Goal: Task Accomplishment & Management: Complete application form

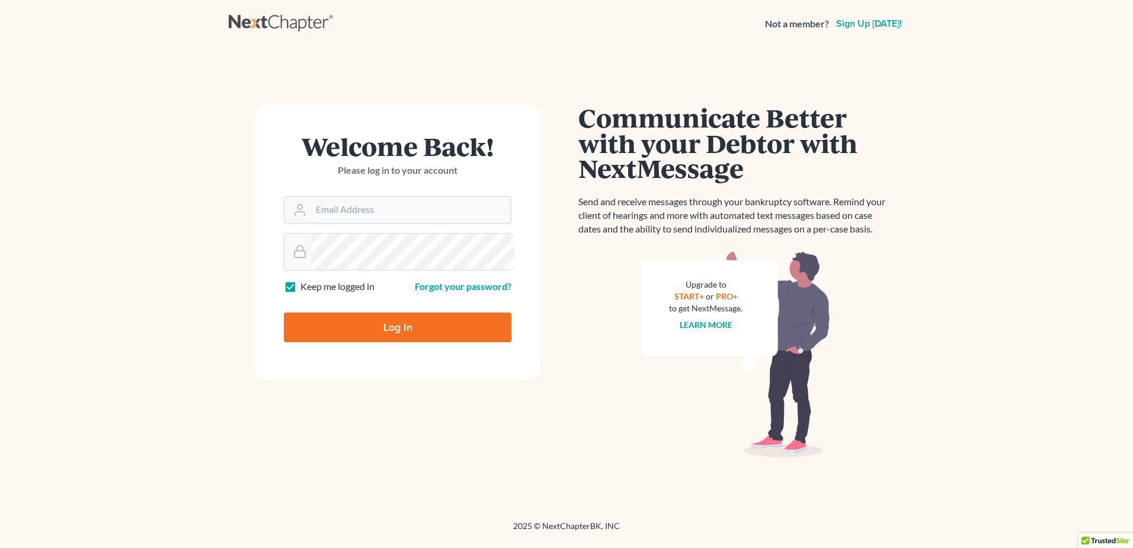
type input "[PERSON_NAME][EMAIL_ADDRESS][DOMAIN_NAME]"
click at [390, 342] on input "Log In" at bounding box center [398, 327] width 228 height 30
type input "Thinking..."
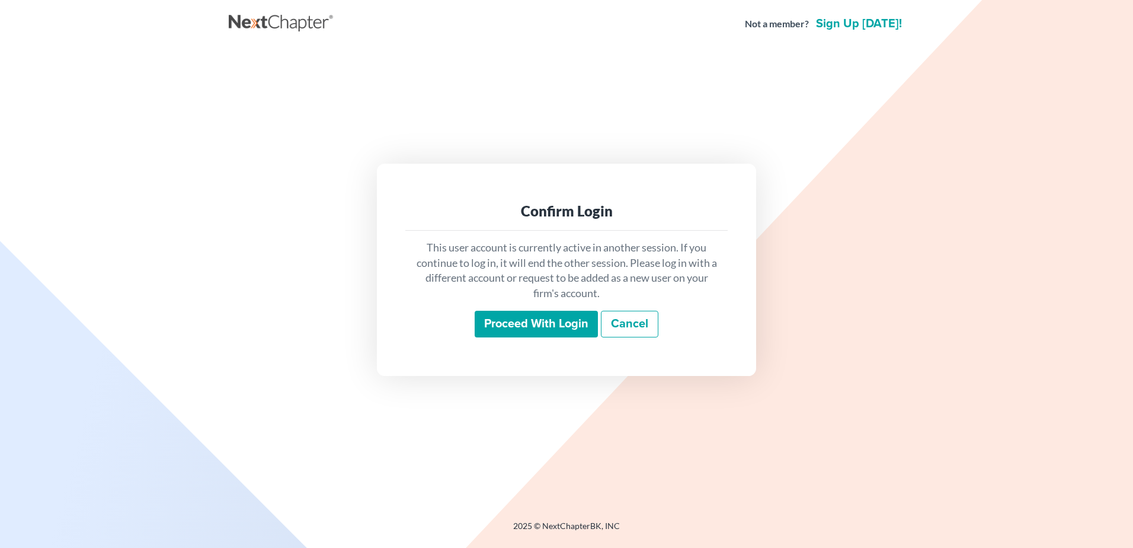
click at [538, 335] on input "Proceed with login" at bounding box center [536, 324] width 123 height 27
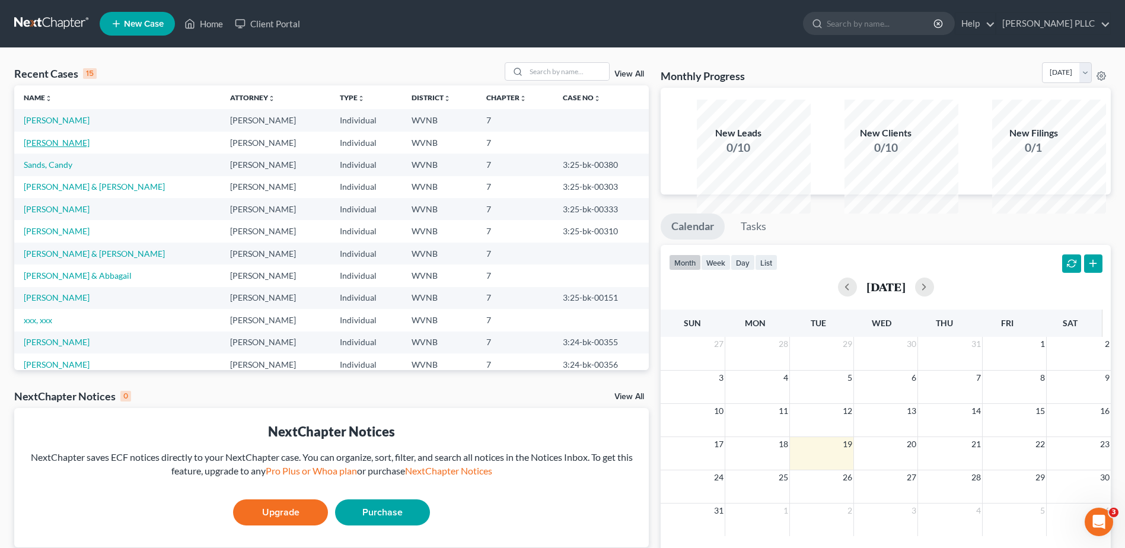
click at [90, 148] on link "[PERSON_NAME]" at bounding box center [57, 143] width 66 height 10
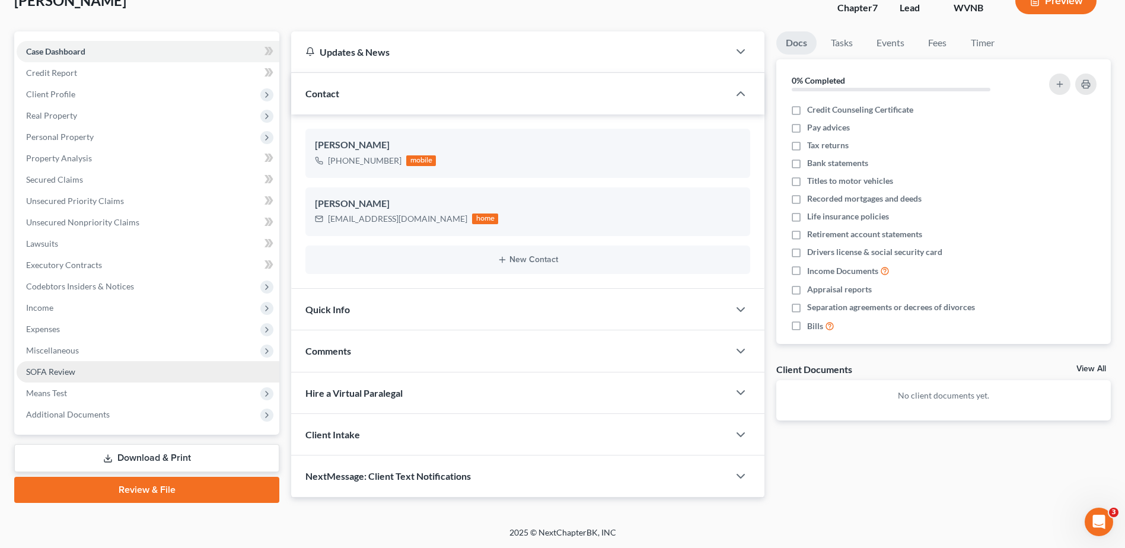
scroll to position [315, 0]
click at [149, 477] on link "Review & File" at bounding box center [146, 490] width 265 height 26
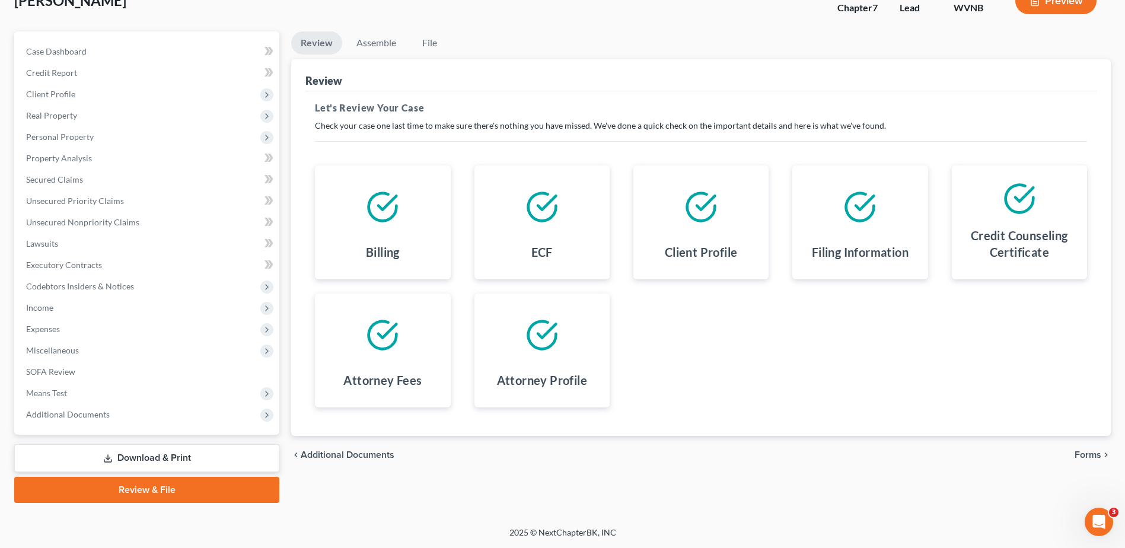
scroll to position [315, 0]
click at [1074, 450] on span "Forms" at bounding box center [1087, 454] width 27 height 9
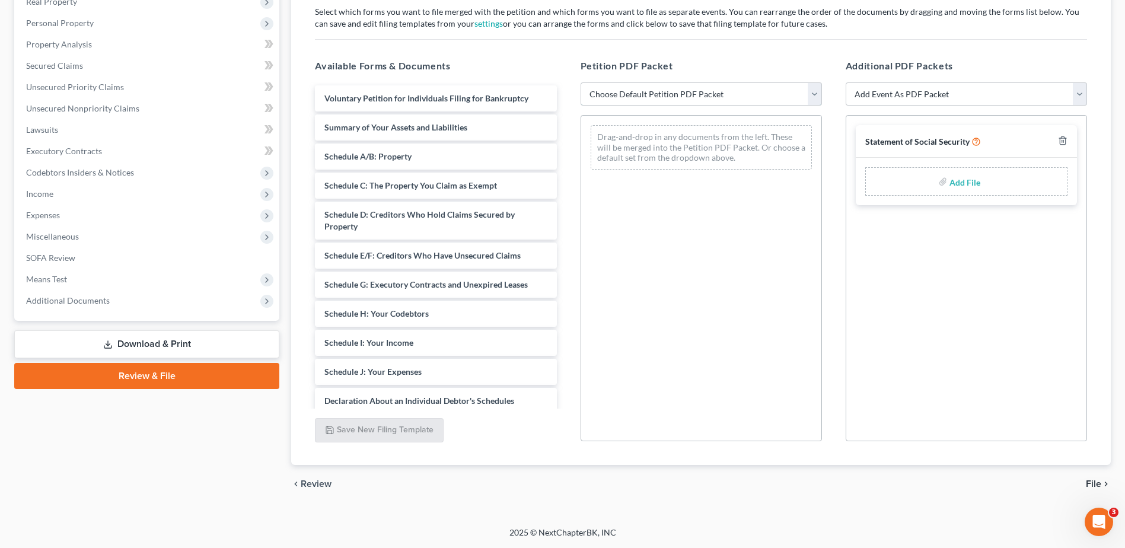
click at [809, 94] on select "Choose Default Petition PDF Packet Complete Bankruptcy Petition (all forms and …" at bounding box center [700, 94] width 241 height 24
select select "0"
click at [583, 82] on select "Choose Default Petition PDF Packet Complete Bankruptcy Petition (all forms and …" at bounding box center [700, 94] width 241 height 24
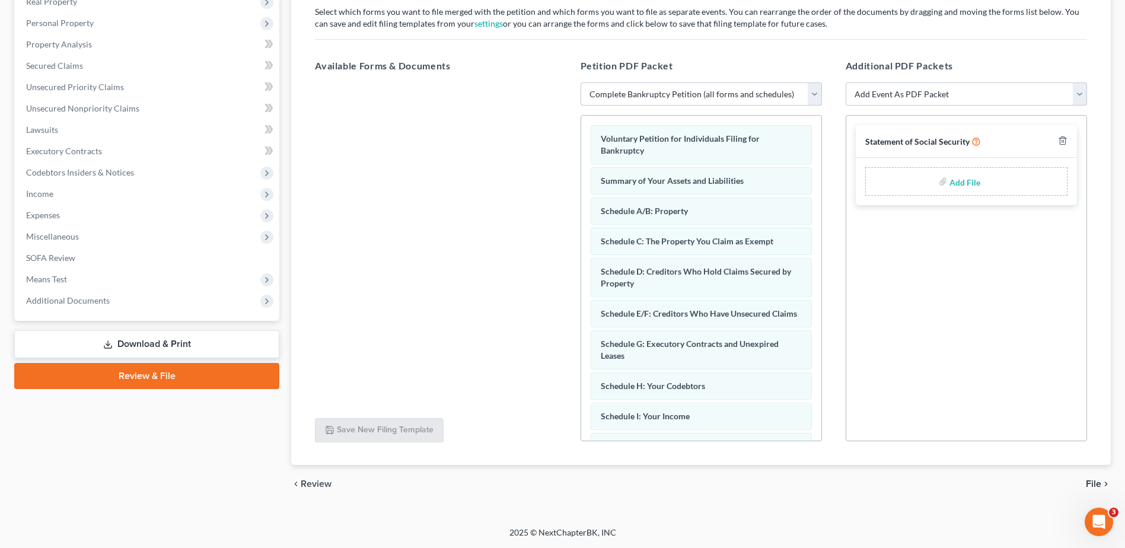
scroll to position [360, 0]
click at [1085, 479] on span "File" at bounding box center [1092, 483] width 15 height 9
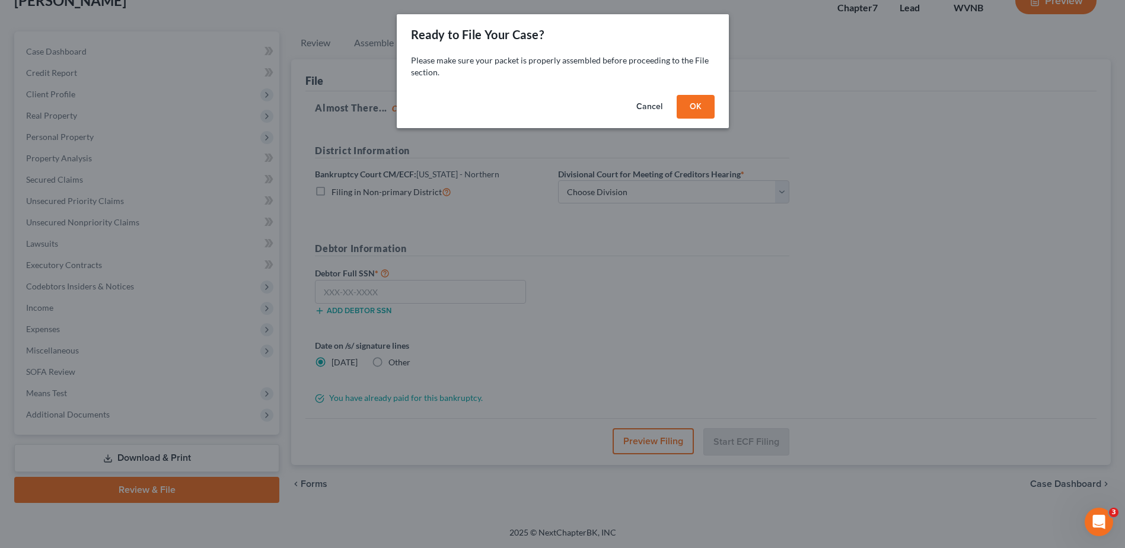
scroll to position [315, 0]
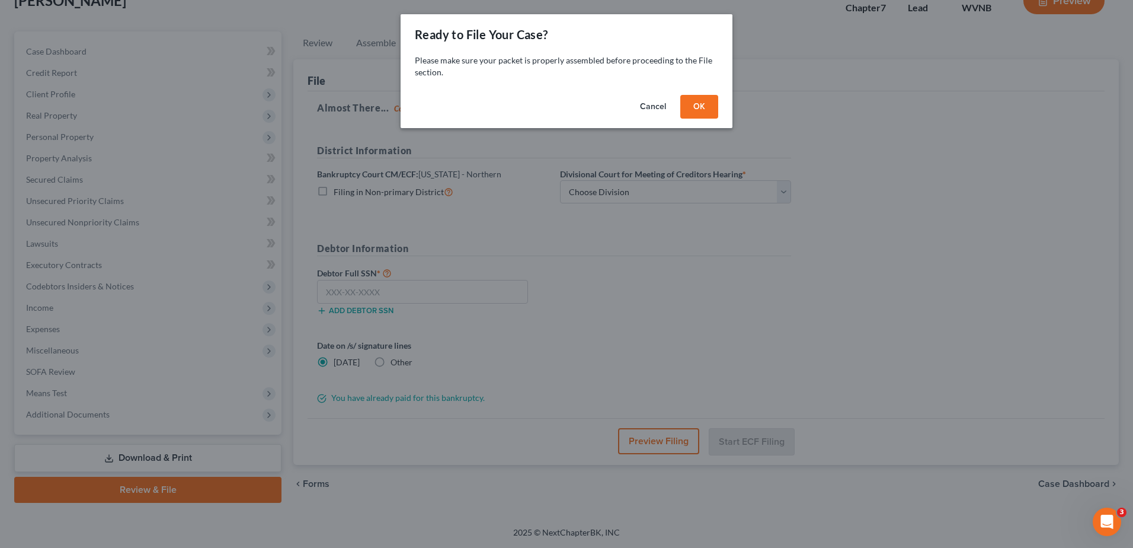
click at [718, 119] on button "OK" at bounding box center [700, 107] width 38 height 24
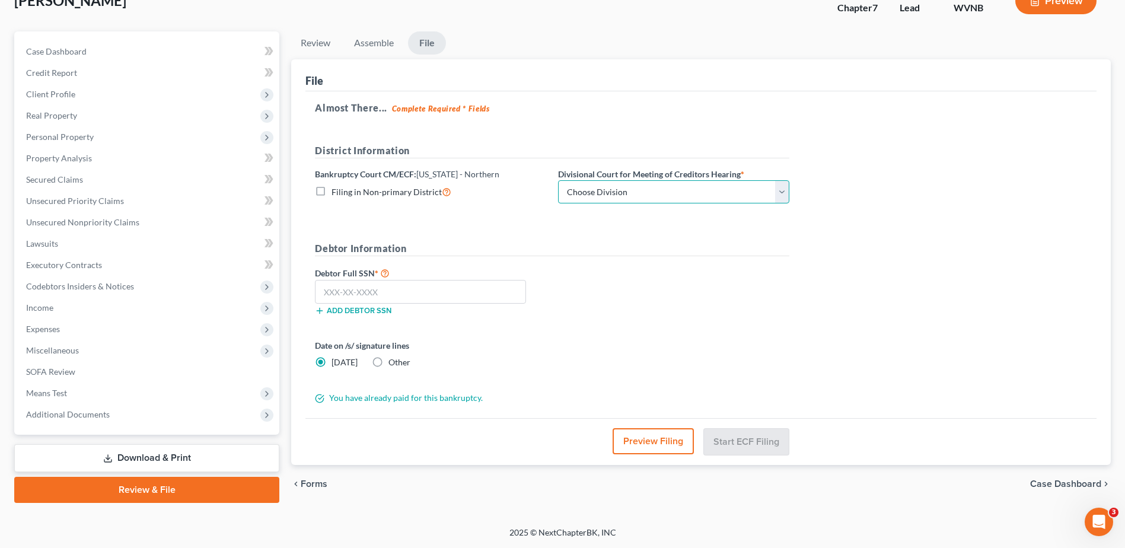
click at [708, 180] on select "Choose Division Clarksburg [PERSON_NAME] [GEOGRAPHIC_DATA] Wheeling" at bounding box center [673, 192] width 231 height 24
select select "2"
click at [658, 180] on select "Choose Division Clarksburg [PERSON_NAME] [GEOGRAPHIC_DATA] Wheeling" at bounding box center [673, 192] width 231 height 24
click at [392, 280] on input "text" at bounding box center [420, 292] width 211 height 24
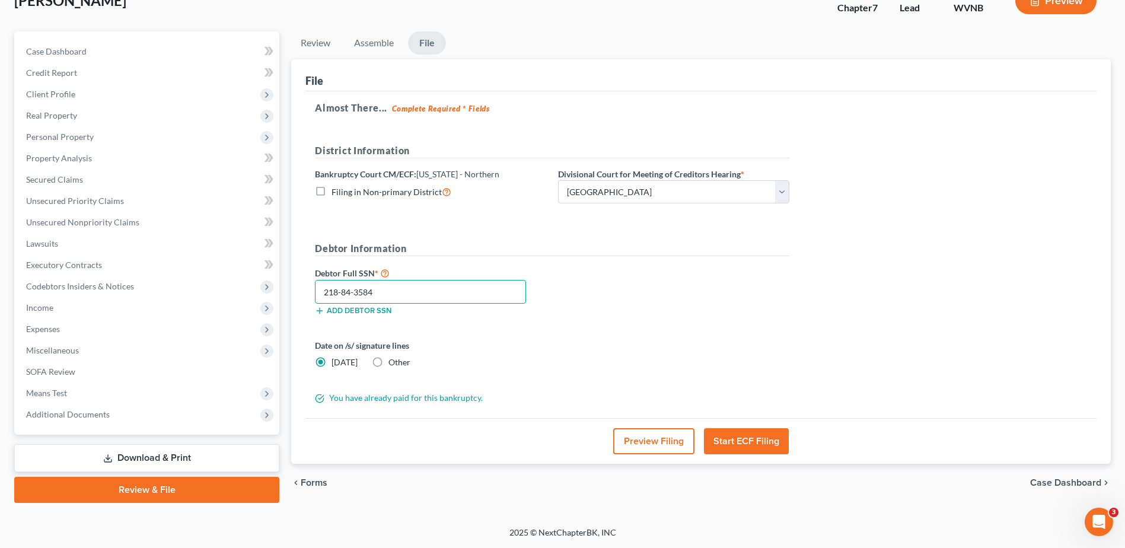
type input "218-84-3584"
click at [409, 356] on label "Other" at bounding box center [399, 362] width 22 height 12
click at [401, 356] on input "Other" at bounding box center [397, 360] width 8 height 8
radio input "true"
radio input "false"
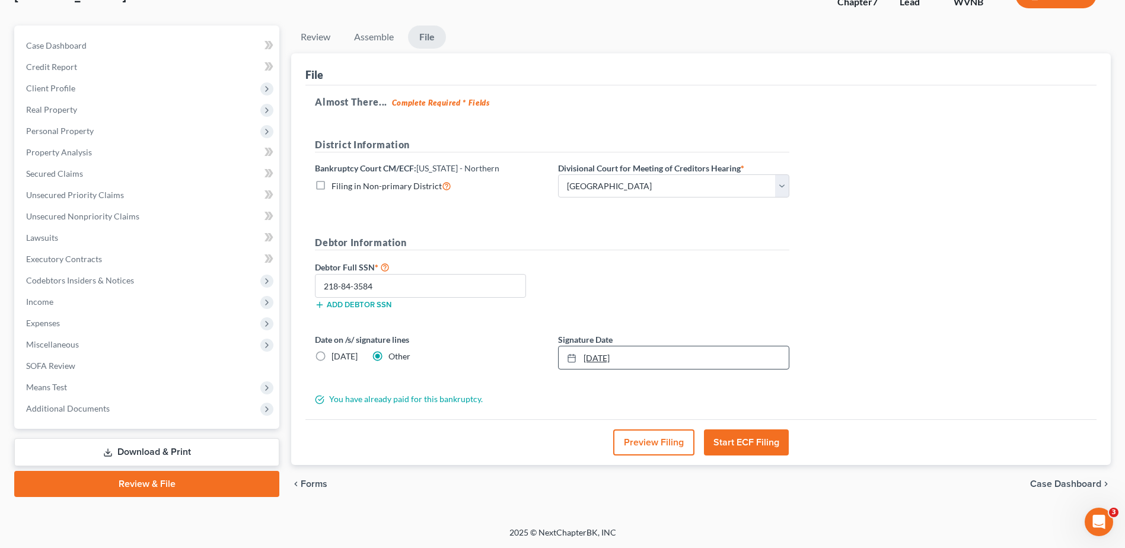
click at [710, 346] on link "[DATE]" at bounding box center [673, 357] width 230 height 23
click at [764, 429] on button "Start ECF Filing" at bounding box center [746, 442] width 85 height 26
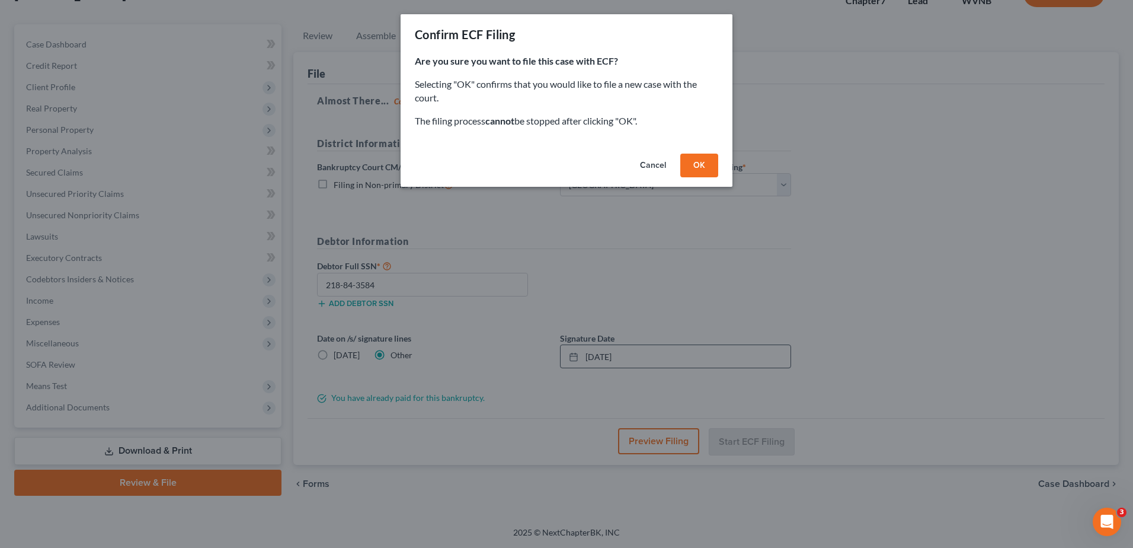
click at [676, 177] on button "Cancel" at bounding box center [653, 166] width 45 height 24
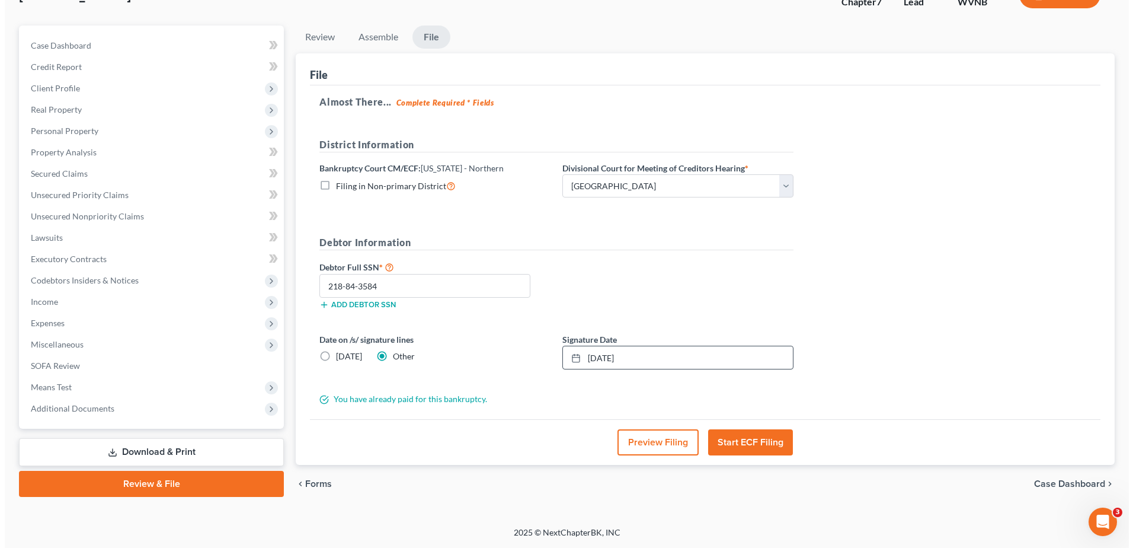
scroll to position [321, 0]
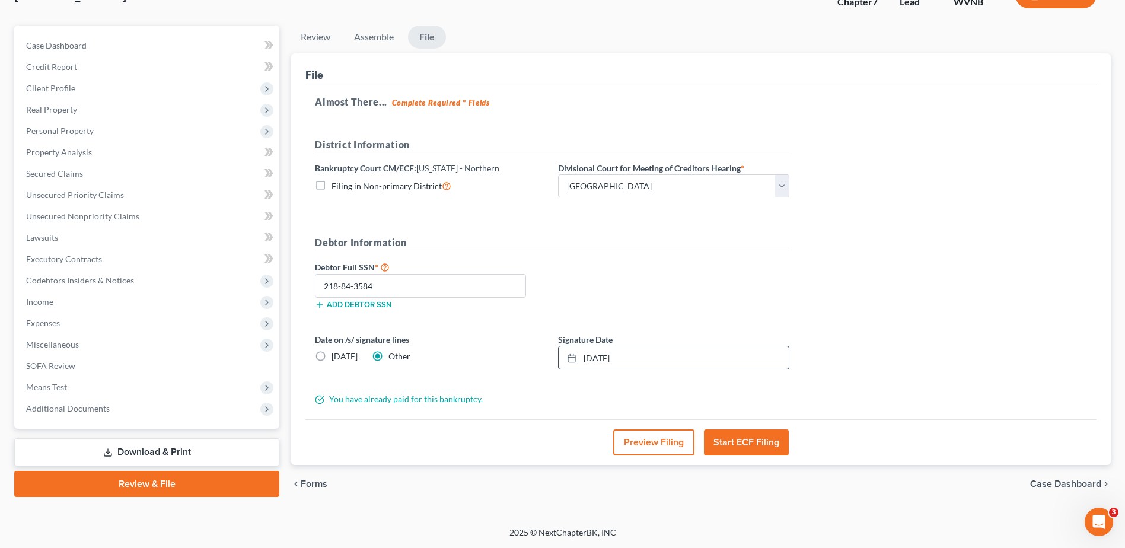
click at [748, 429] on button "Start ECF Filing" at bounding box center [746, 442] width 85 height 26
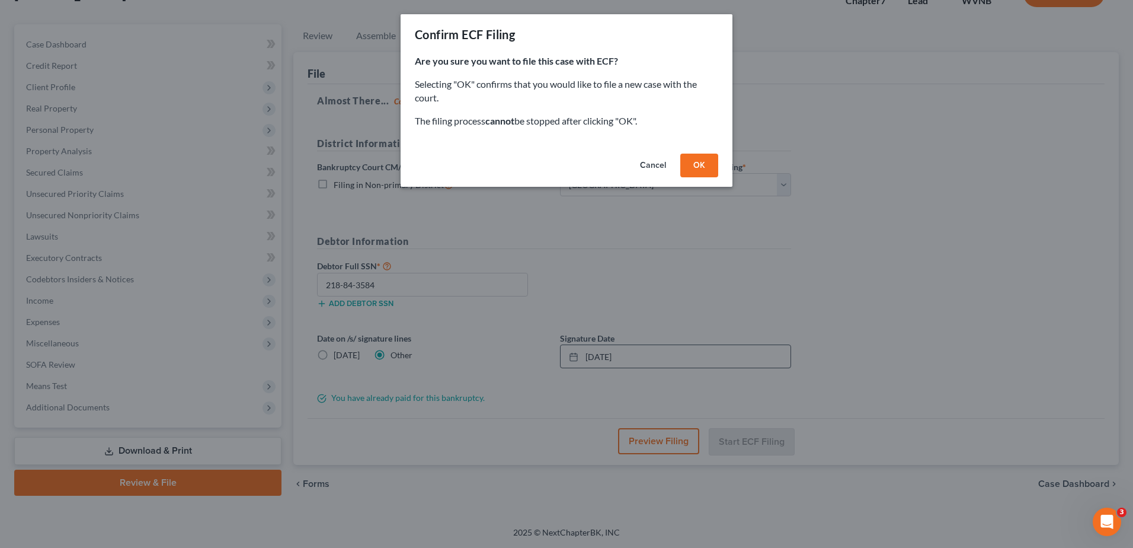
click at [718, 177] on button "OK" at bounding box center [700, 166] width 38 height 24
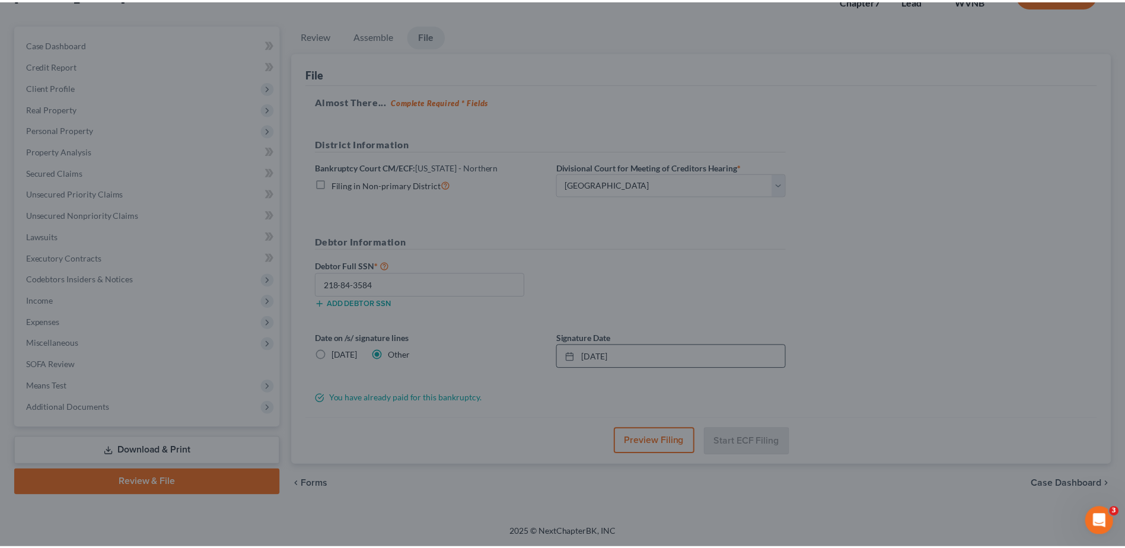
scroll to position [315, 0]
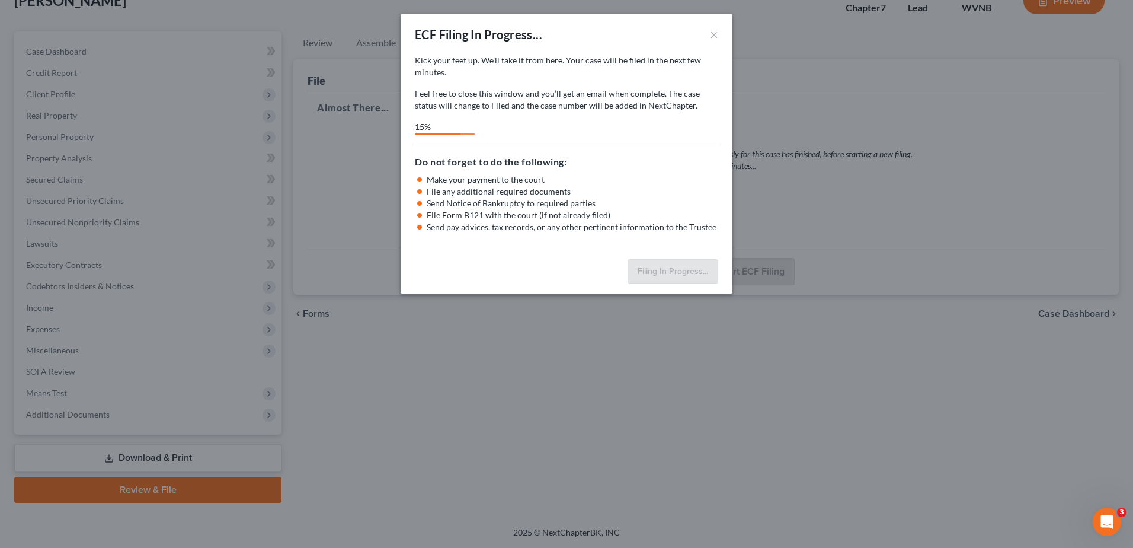
select select "2"
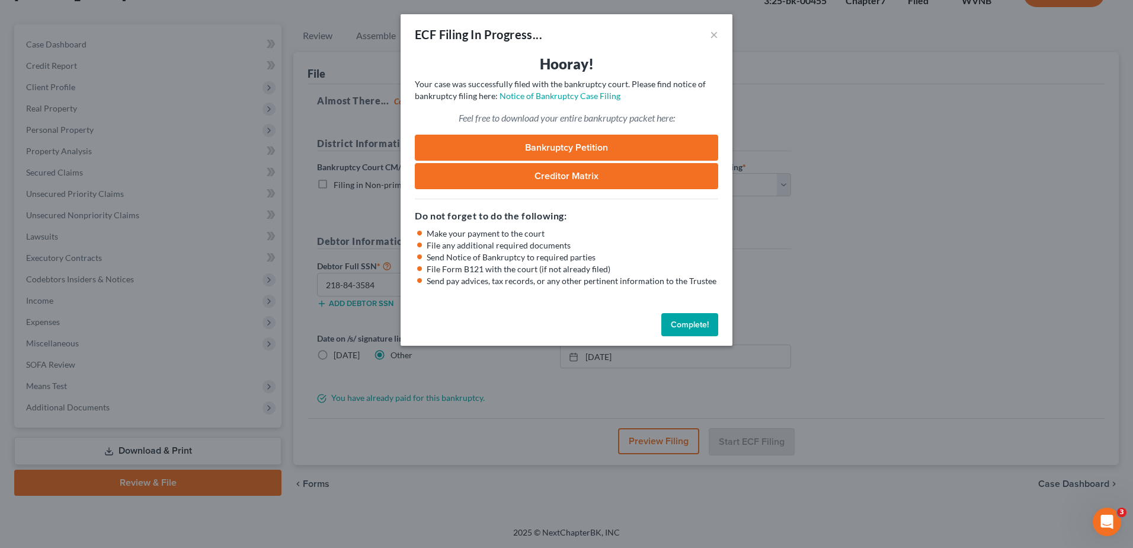
click at [718, 337] on button "Complete!" at bounding box center [690, 325] width 57 height 24
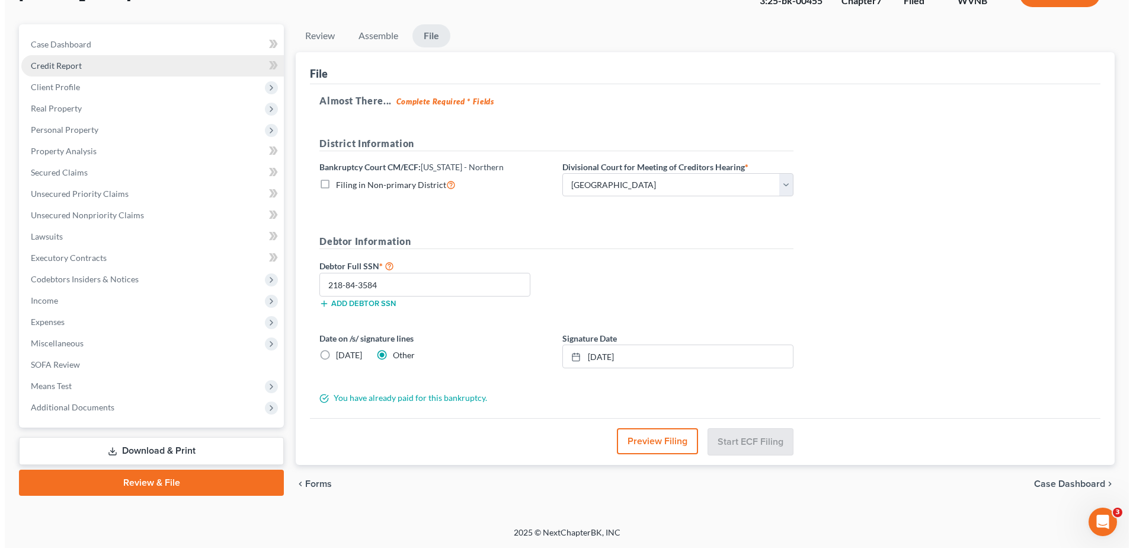
scroll to position [0, 0]
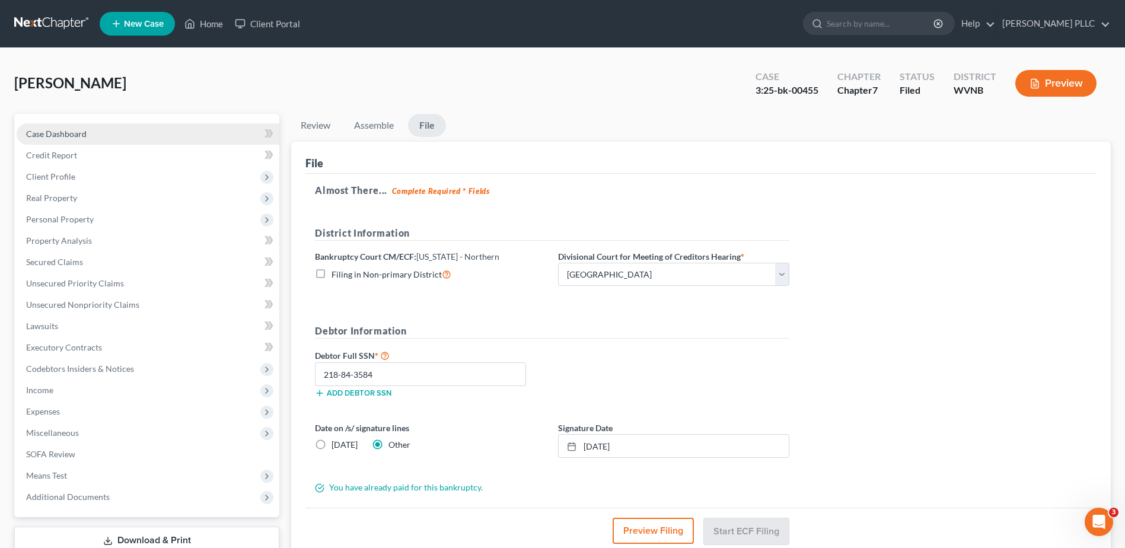
click at [79, 139] on span "Case Dashboard" at bounding box center [56, 134] width 60 height 10
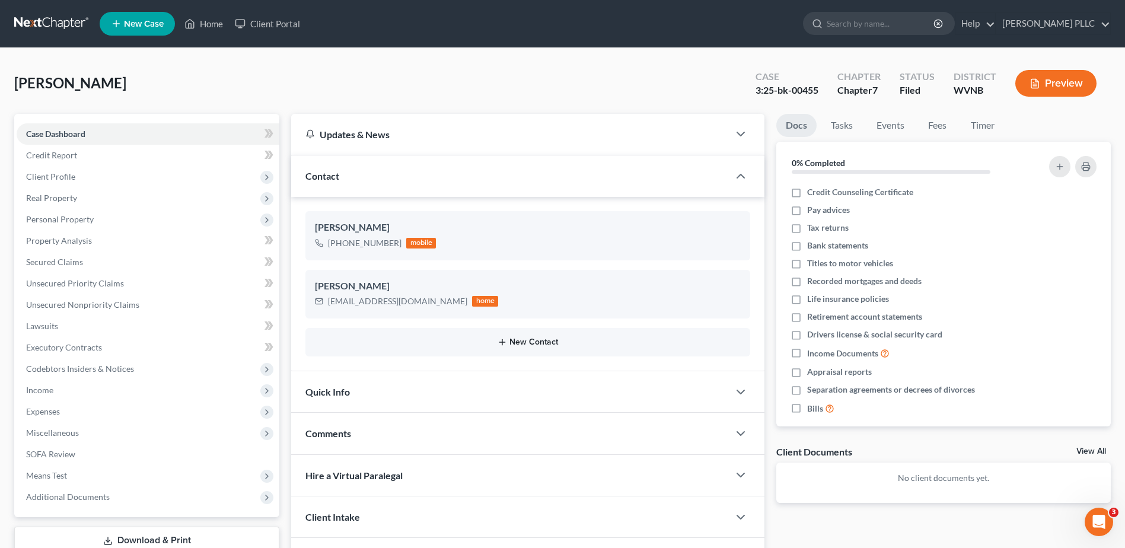
click at [551, 347] on button "New Contact" at bounding box center [528, 341] width 426 height 9
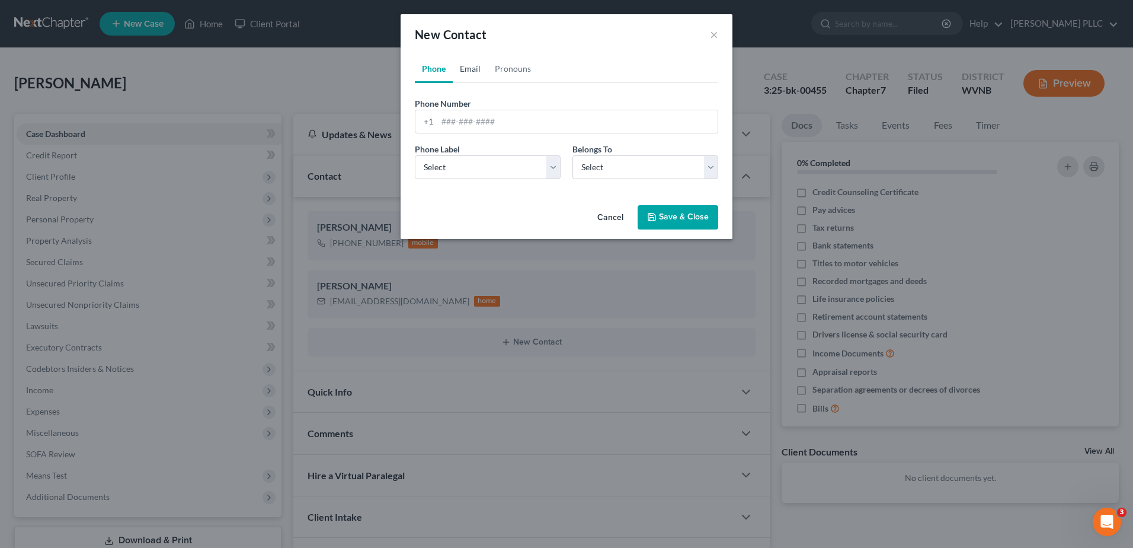
click at [453, 83] on link "Email" at bounding box center [470, 69] width 35 height 28
click at [439, 133] on input "email" at bounding box center [577, 121] width 280 height 23
paste input "[EMAIL_ADDRESS][DOMAIN_NAME]"
type input "[EMAIL_ADDRESS][DOMAIN_NAME]"
click at [445, 179] on select "Select Home Work Other" at bounding box center [488, 167] width 146 height 24
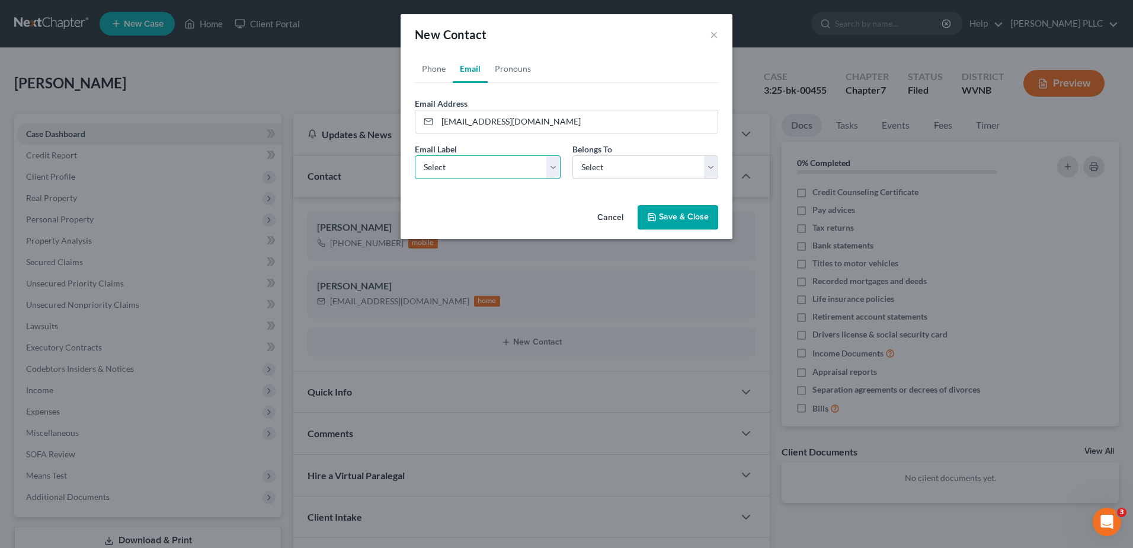
select select "2"
click at [415, 179] on select "Select Home Work Other" at bounding box center [488, 167] width 146 height 24
click at [603, 179] on select "Select Client Other" at bounding box center [646, 167] width 146 height 24
select select "1"
click at [573, 179] on select "Select Client Other" at bounding box center [646, 167] width 146 height 24
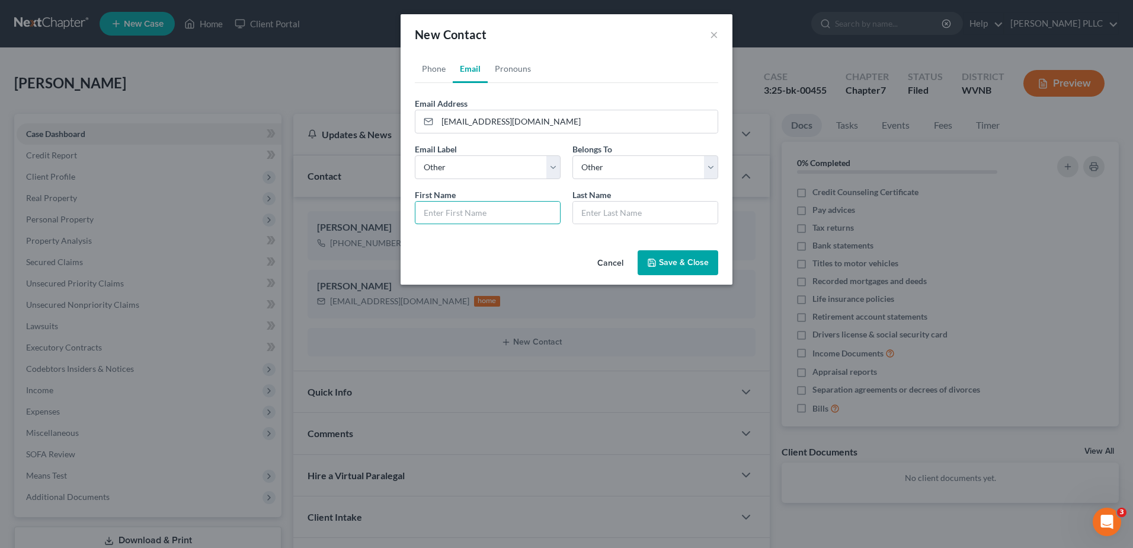
drag, startPoint x: 467, startPoint y: 296, endPoint x: 467, endPoint y: 269, distance: 27.3
click at [467, 224] on input "text" at bounding box center [488, 213] width 145 height 23
type input "son"
click at [705, 275] on button "Save & Close" at bounding box center [678, 262] width 81 height 25
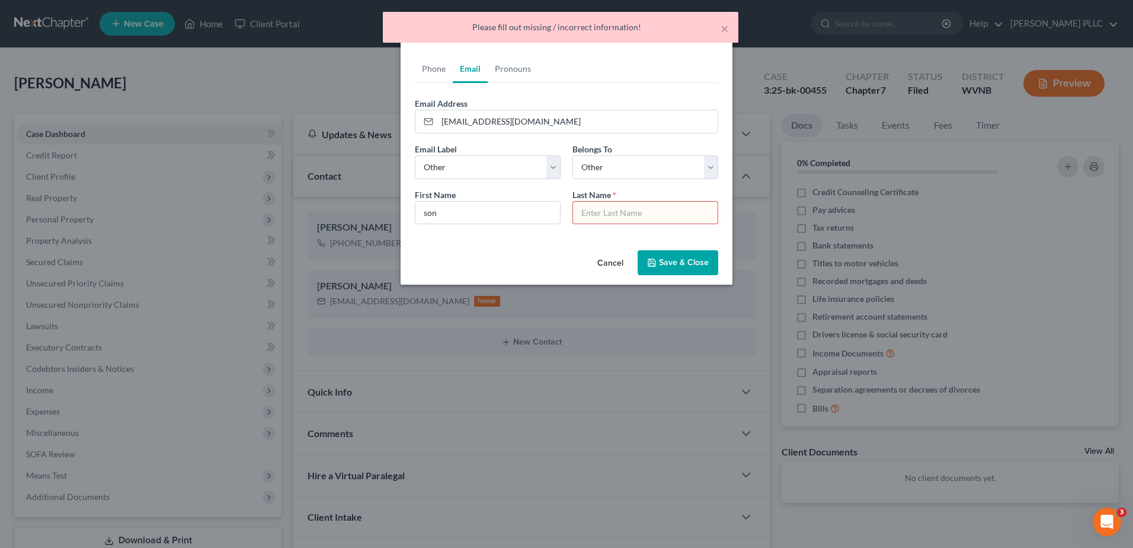
click at [650, 224] on input "text" at bounding box center [645, 213] width 145 height 23
type input "[PERSON_NAME]"
click at [718, 275] on button "Save & Close" at bounding box center [678, 262] width 81 height 25
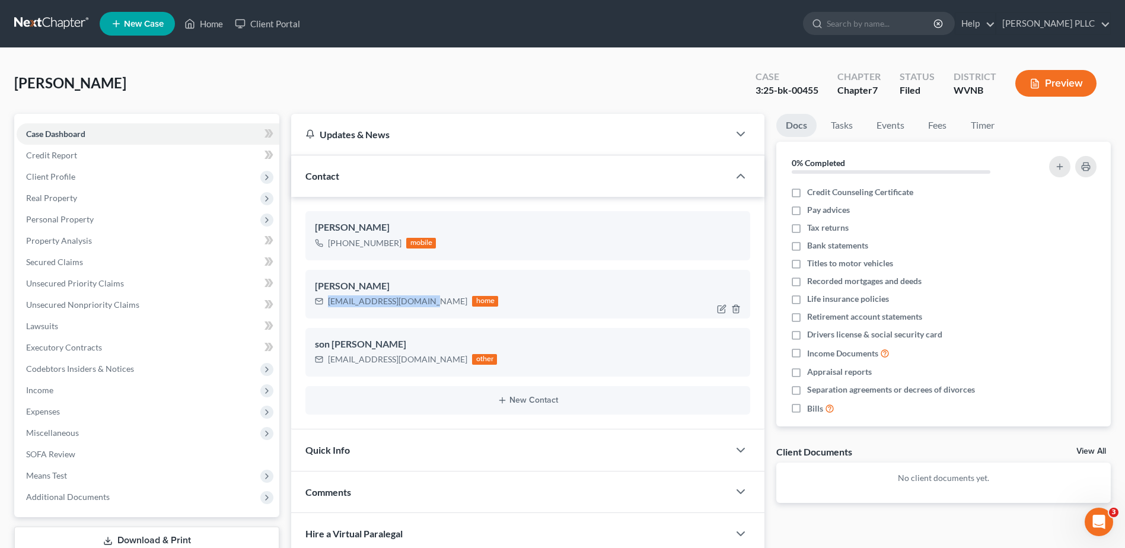
drag, startPoint x: 476, startPoint y: 410, endPoint x: 343, endPoint y: 407, distance: 132.8
click at [343, 307] on div "[EMAIL_ADDRESS][DOMAIN_NAME]" at bounding box center [397, 301] width 139 height 12
copy div "[EMAIL_ADDRESS][DOMAIN_NAME]"
click at [116, 27] on line at bounding box center [116, 24] width 0 height 7
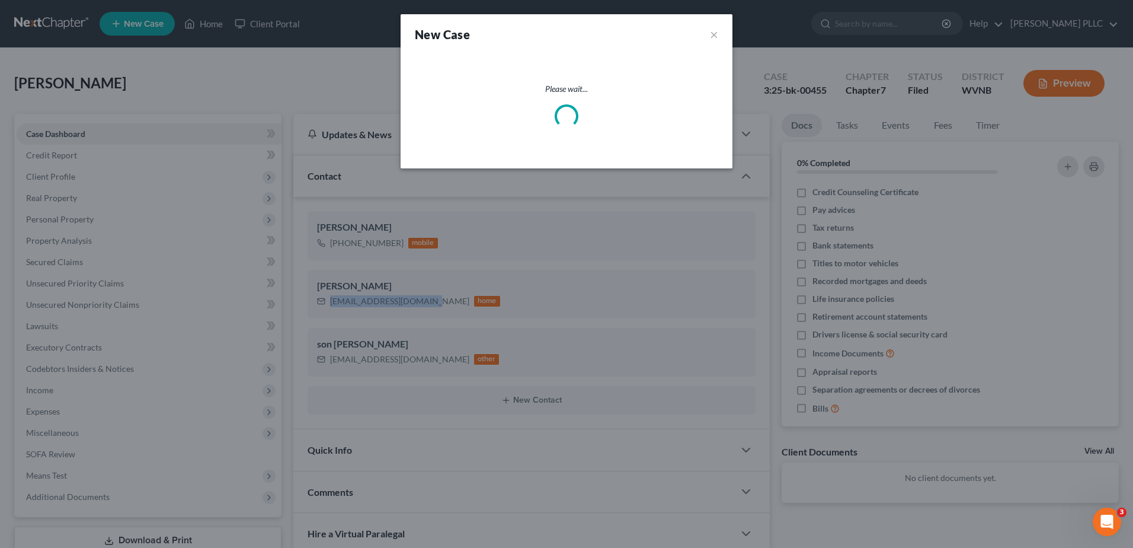
select select "88"
